Goal: Task Accomplishment & Management: Manage account settings

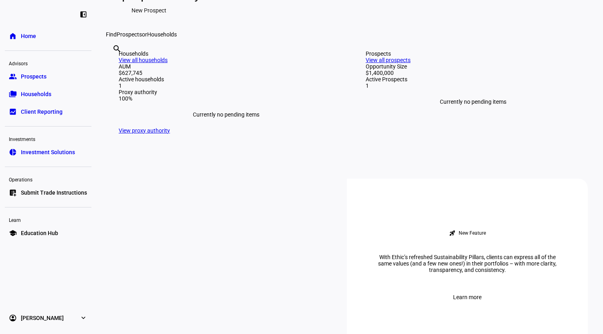
scroll to position [240, 0]
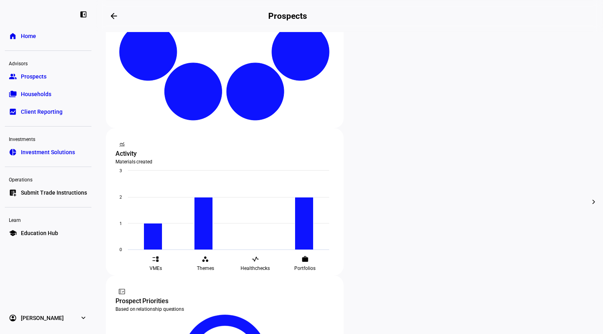
scroll to position [160, 0]
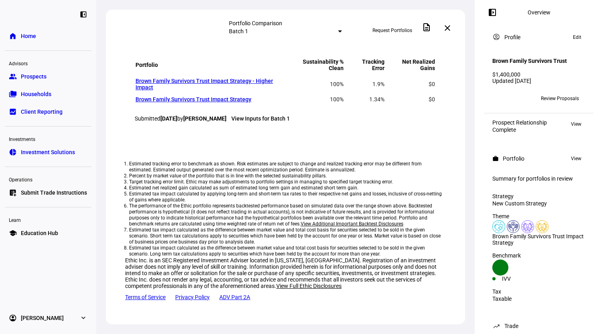
click at [575, 38] on span "Edit" at bounding box center [577, 37] width 8 height 10
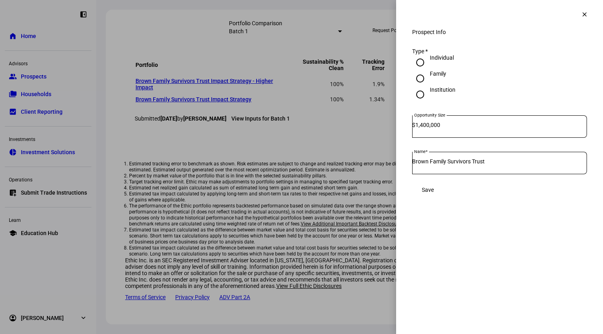
click at [584, 13] on mat-icon "clear" at bounding box center [584, 14] width 7 height 7
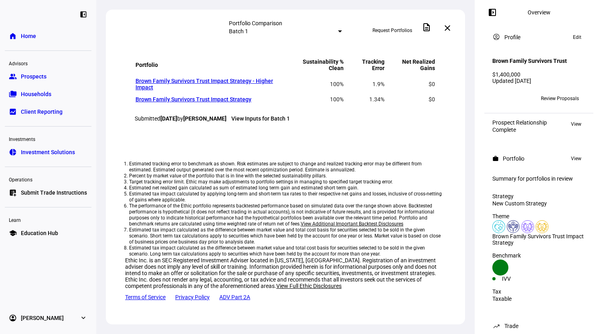
click at [489, 14] on span at bounding box center [492, 12] width 19 height 19
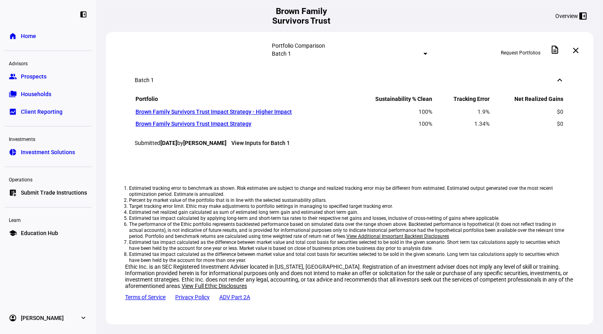
scroll to position [788, 0]
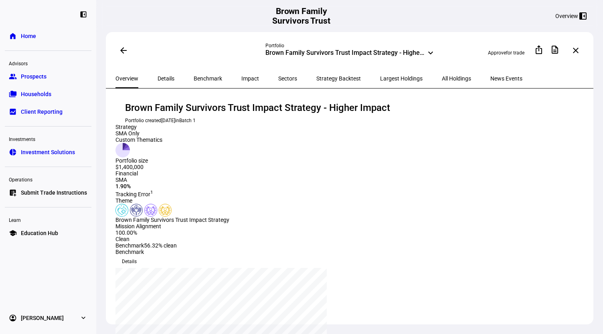
click at [429, 51] on mat-icon "keyboard_arrow_down" at bounding box center [431, 53] width 10 height 10
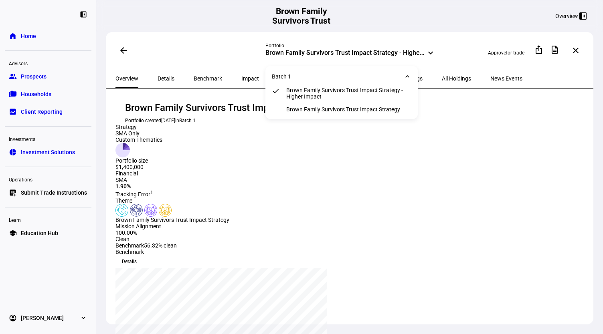
click at [429, 51] on mat-icon "keyboard_arrow_down" at bounding box center [431, 53] width 10 height 10
click at [37, 40] on link "home Home" at bounding box center [48, 36] width 87 height 16
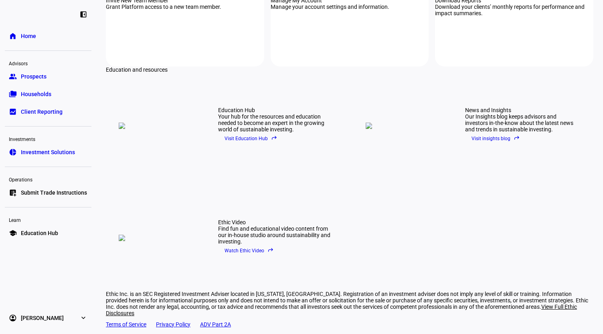
scroll to position [1067, 0]
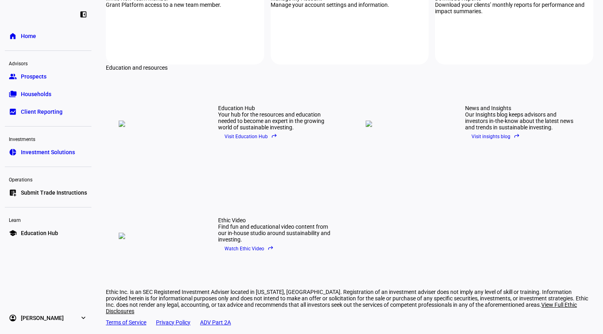
click at [42, 81] on link "group Prospects" at bounding box center [48, 77] width 87 height 16
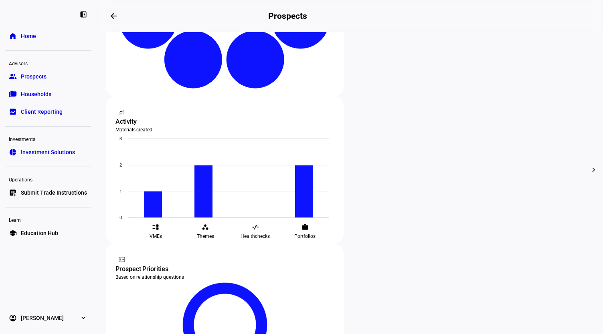
scroll to position [200, 0]
